Goal: Task Accomplishment & Management: Manage account settings

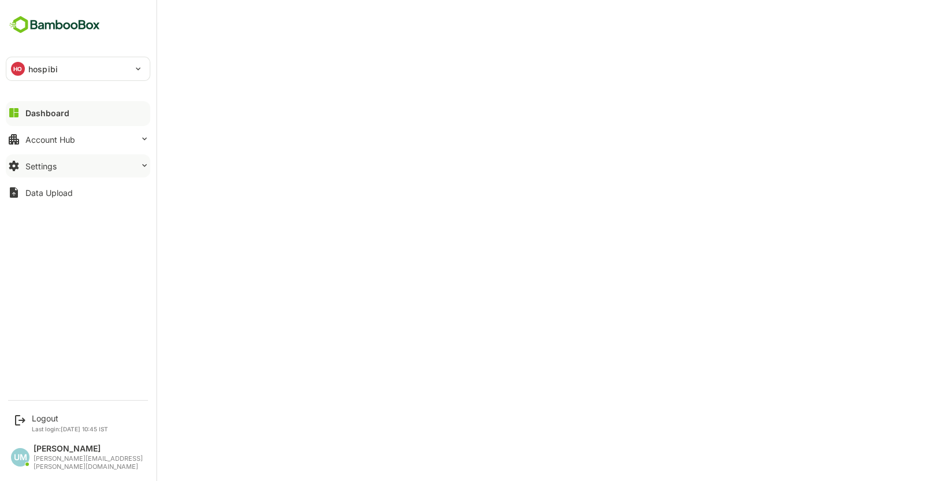
click at [68, 166] on button "Settings" at bounding box center [78, 165] width 145 height 23
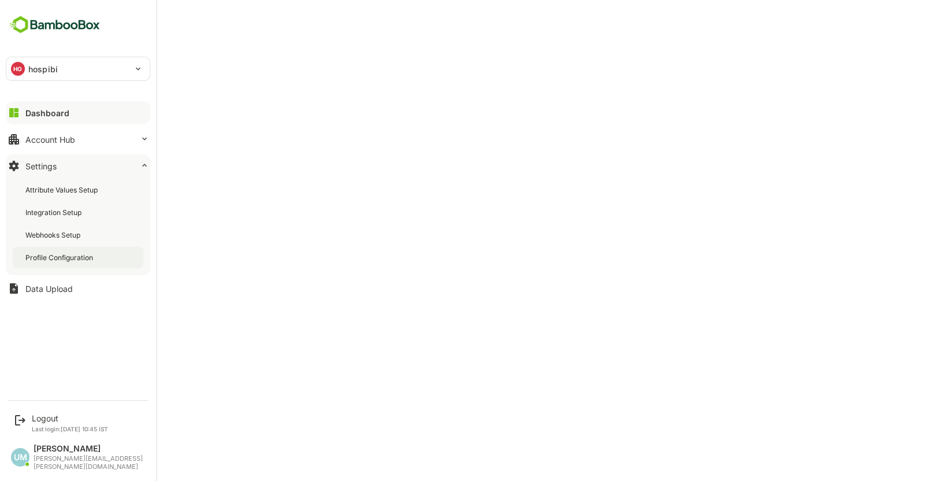
click at [54, 254] on div "Profile Configuration" at bounding box center [60, 258] width 70 height 10
click at [54, 213] on div "Integration Setup" at bounding box center [54, 213] width 58 height 10
click at [66, 187] on div "Attribute Values Setup" at bounding box center [62, 190] width 75 height 10
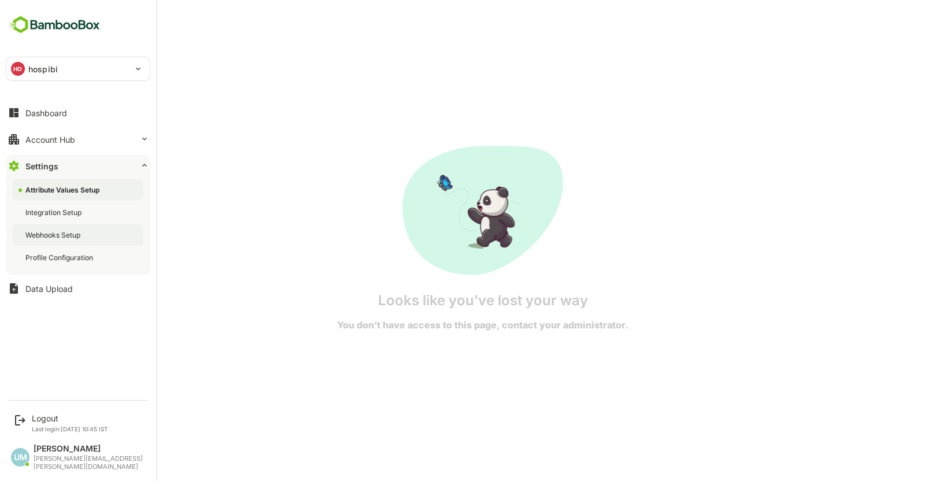
click at [50, 234] on div "Webhooks Setup" at bounding box center [53, 235] width 57 height 10
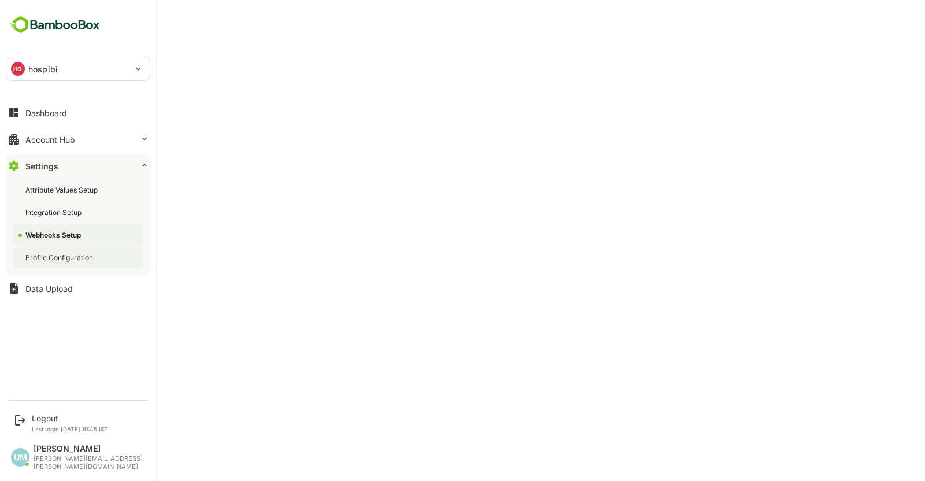
click at [42, 253] on div "Profile Configuration" at bounding box center [60, 258] width 70 height 10
click at [43, 114] on div "Dashboard" at bounding box center [46, 113] width 42 height 10
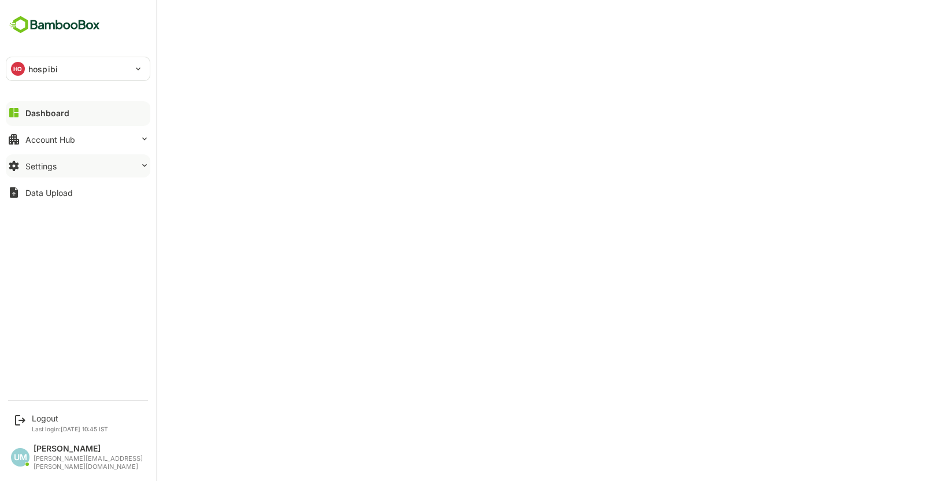
click at [27, 173] on button "Settings" at bounding box center [78, 165] width 145 height 23
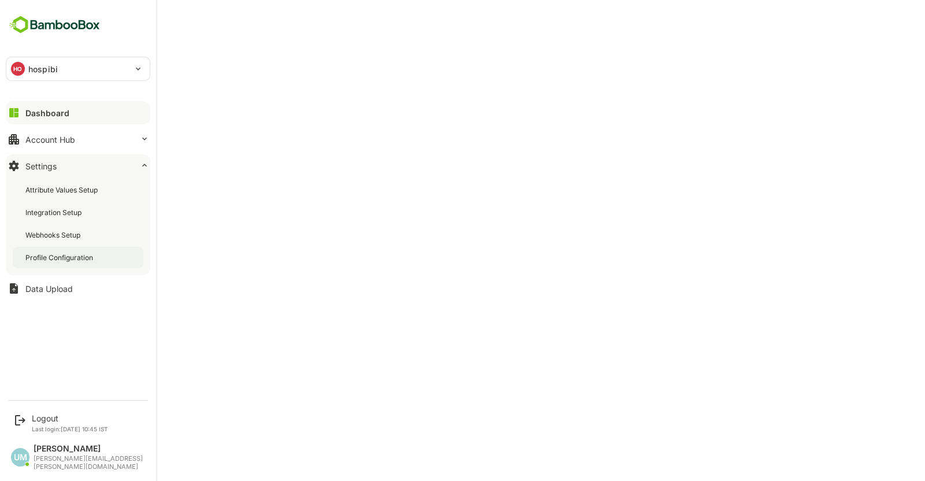
click at [50, 262] on div "Profile Configuration" at bounding box center [78, 257] width 131 height 21
